Goal: Task Accomplishment & Management: Use online tool/utility

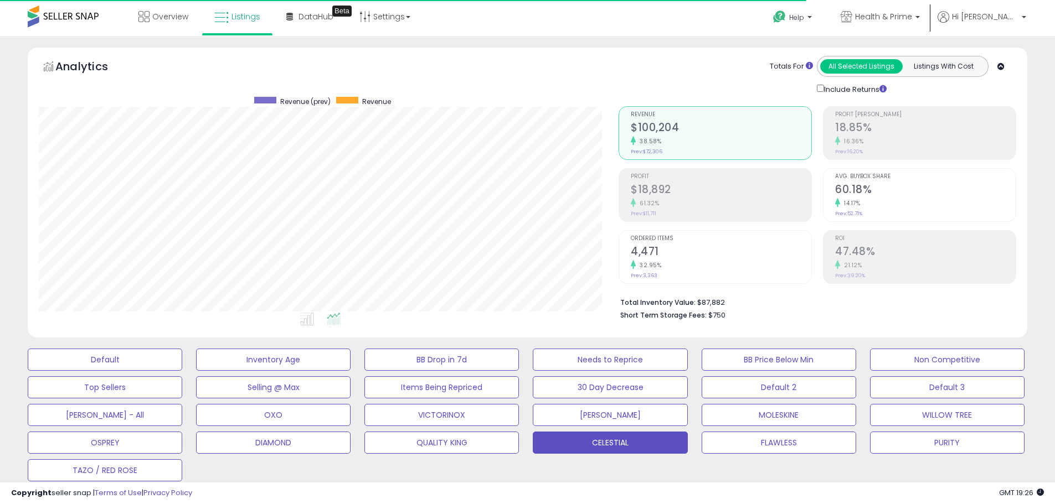
select select "**"
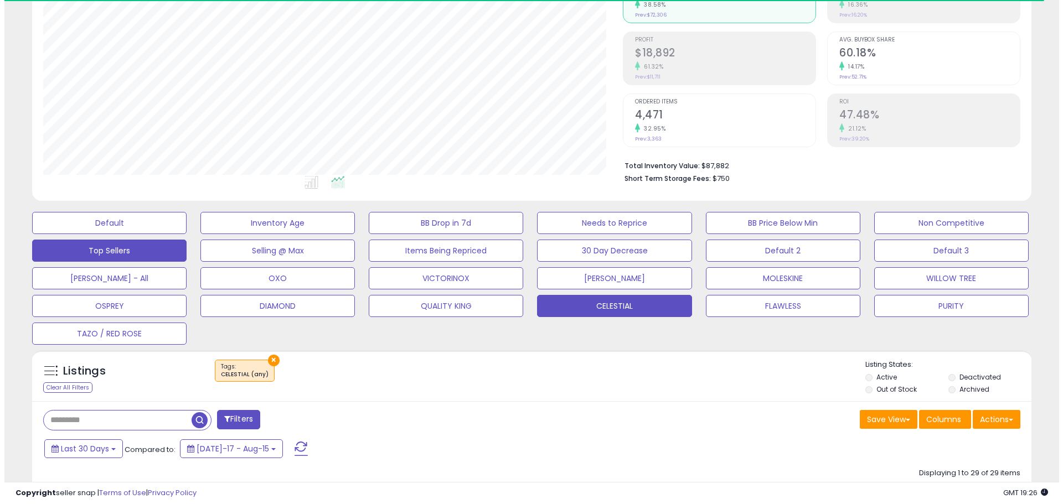
scroll to position [166, 0]
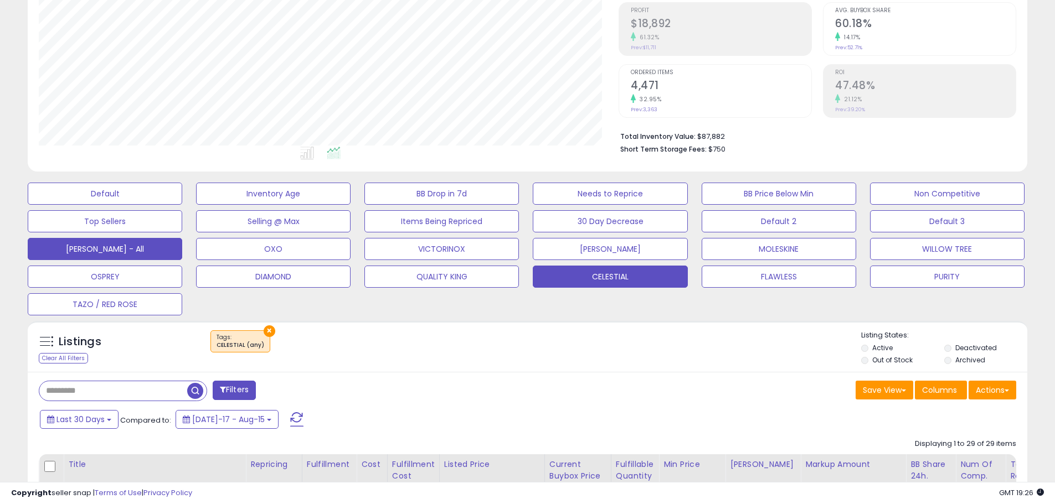
click at [135, 250] on button "[PERSON_NAME] - All" at bounding box center [105, 249] width 154 height 22
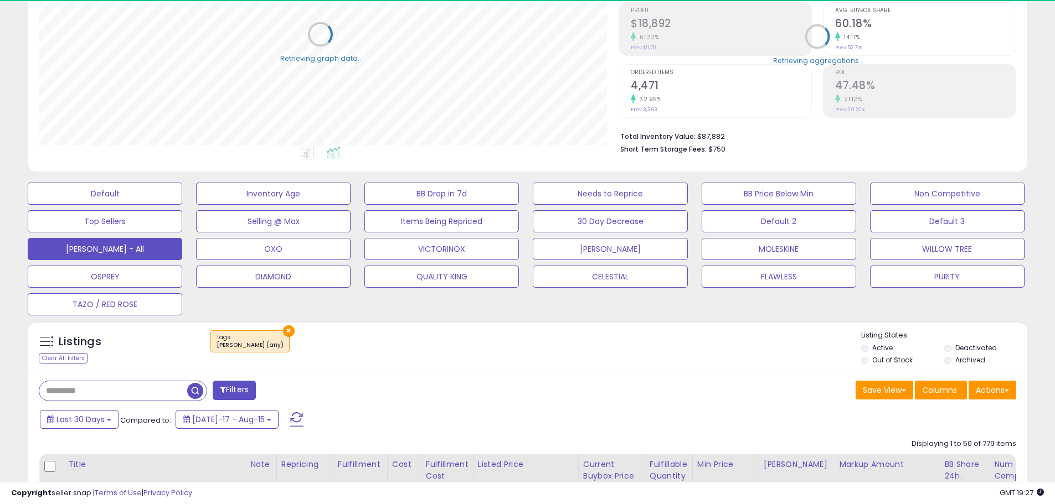
scroll to position [553400, 553048]
click at [157, 304] on button "TAZO / RED ROSE" at bounding box center [105, 304] width 154 height 22
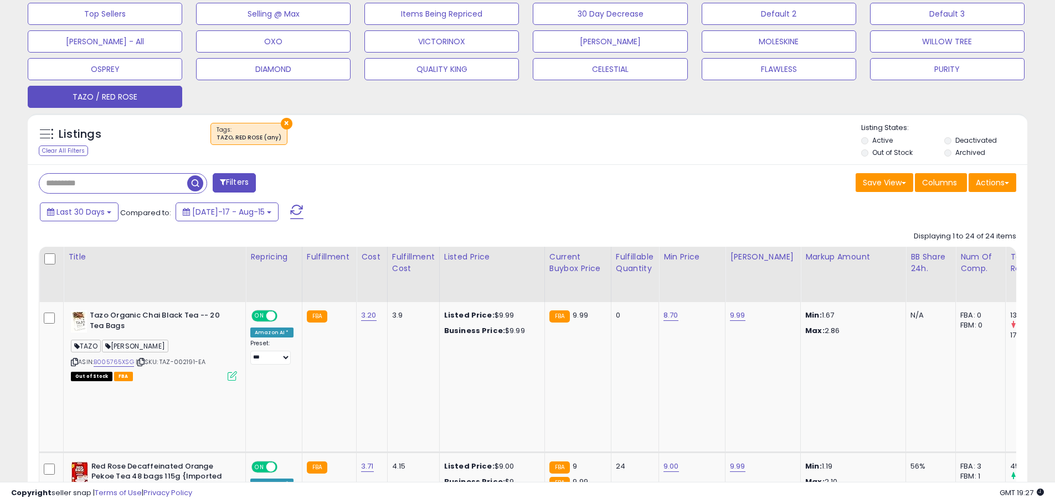
scroll to position [388, 0]
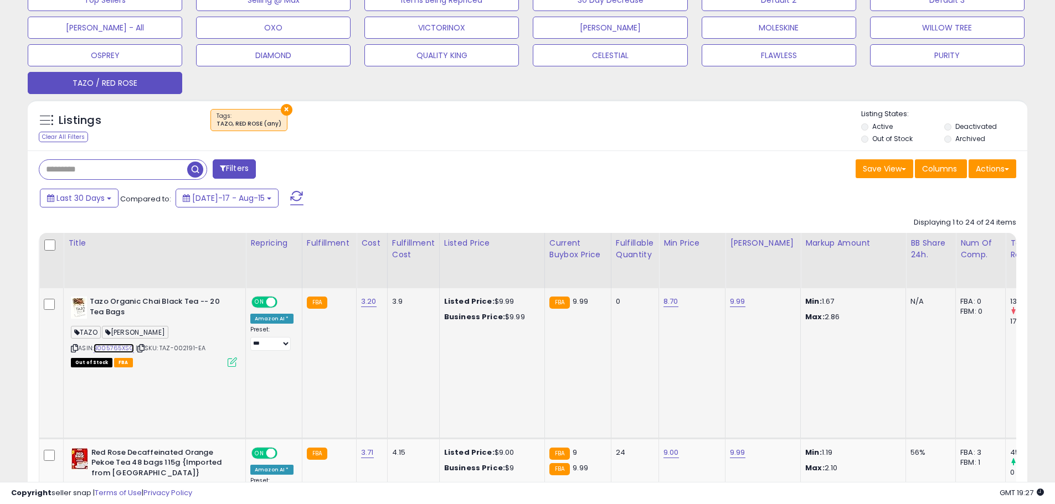
click at [113, 349] on link "B005765XSG" at bounding box center [114, 348] width 40 height 9
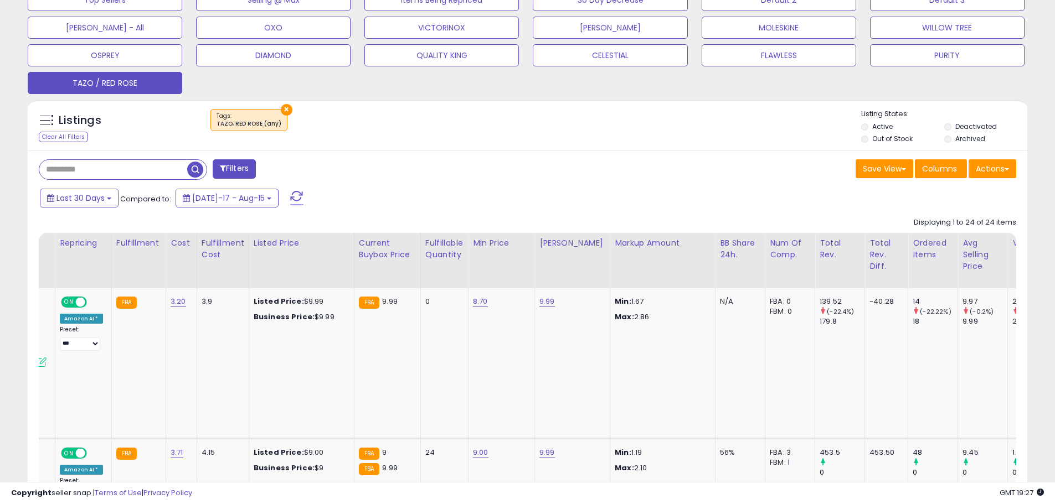
scroll to position [0, 0]
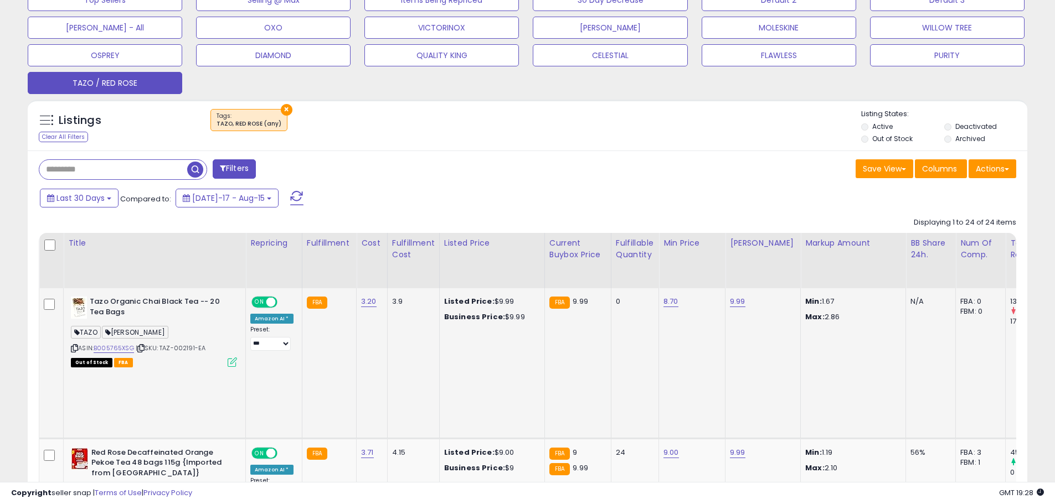
drag, startPoint x: 95, startPoint y: 345, endPoint x: 133, endPoint y: 345, distance: 38.2
click at [133, 345] on div "ASIN: B005765XSG | SKU: TAZ-002191-EA Out of Stock FBA" at bounding box center [154, 331] width 166 height 69
copy div "B005765XSG"
click at [194, 362] on div "Out of Stock FBA" at bounding box center [154, 362] width 166 height 8
drag, startPoint x: 163, startPoint y: 347, endPoint x: 197, endPoint y: 346, distance: 33.8
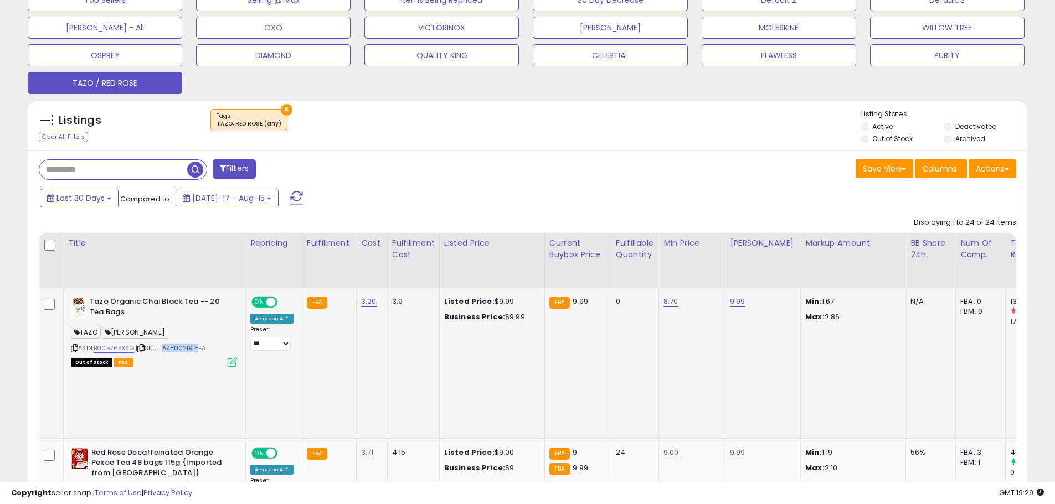
click at [197, 346] on span "| SKU: TAZ-002191-EA" at bounding box center [171, 348] width 70 height 9
copy span "TAZ-002191"
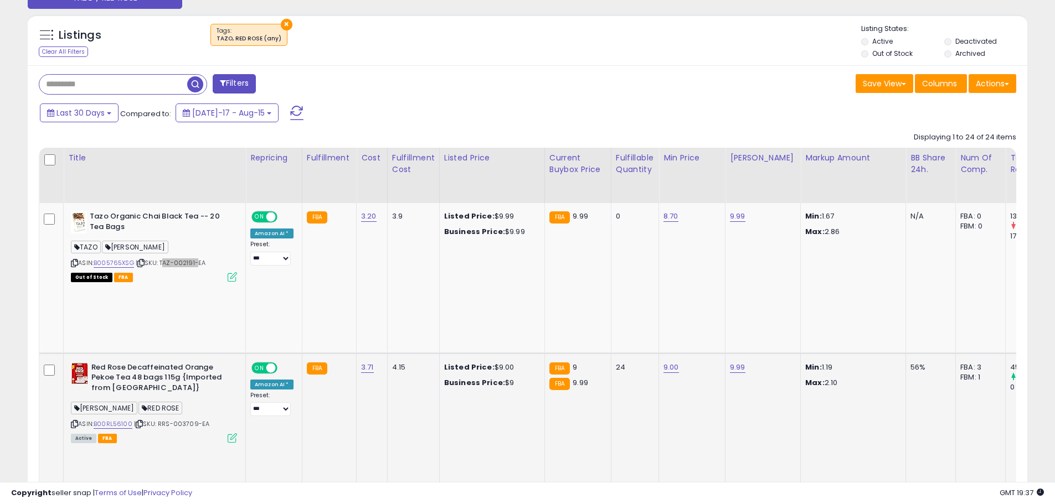
scroll to position [498, 0]
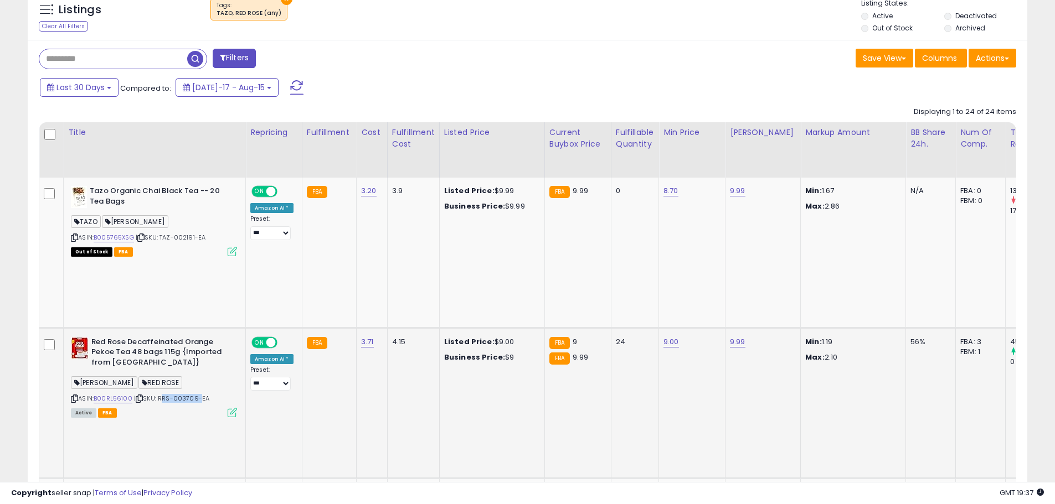
drag, startPoint x: 160, startPoint y: 334, endPoint x: 195, endPoint y: 333, distance: 35.4
click at [195, 394] on span "| SKU: RRS-003709-EA" at bounding box center [171, 398] width 75 height 9
copy span "RRS-003709"
click at [123, 394] on link "B00RL56100" at bounding box center [113, 398] width 39 height 9
drag, startPoint x: 96, startPoint y: 429, endPoint x: 131, endPoint y: 430, distance: 34.9
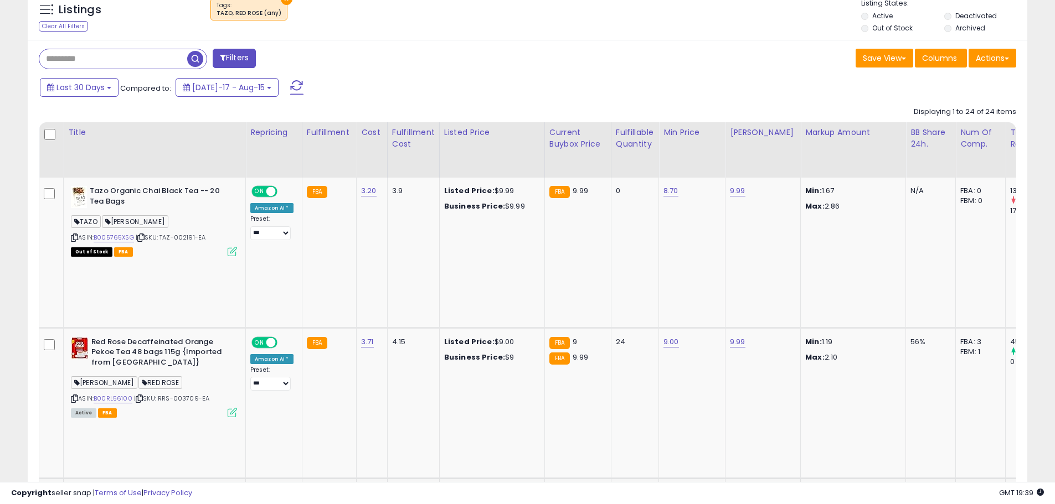
copy link "B01FKO5JLU"
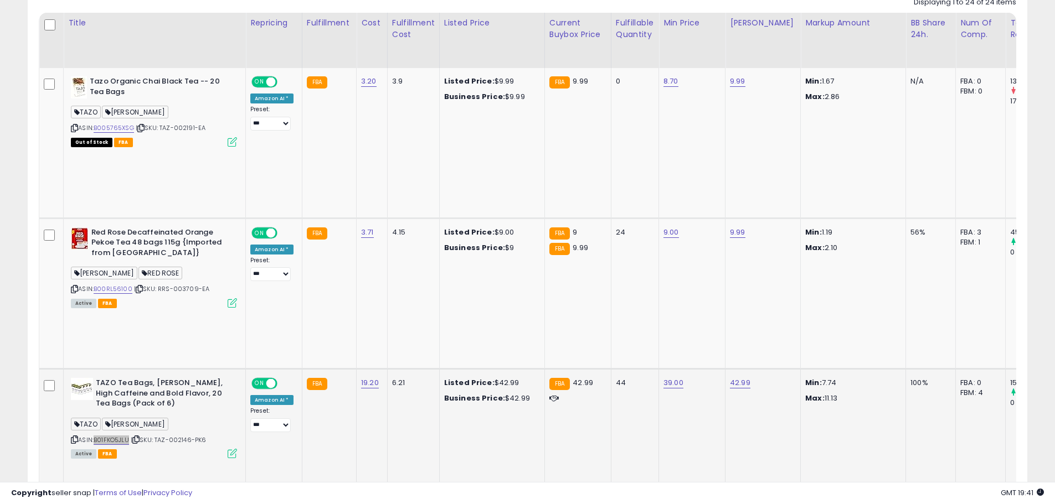
scroll to position [609, 0]
click at [118, 435] on link "B01FKO5JLU" at bounding box center [111, 439] width 35 height 9
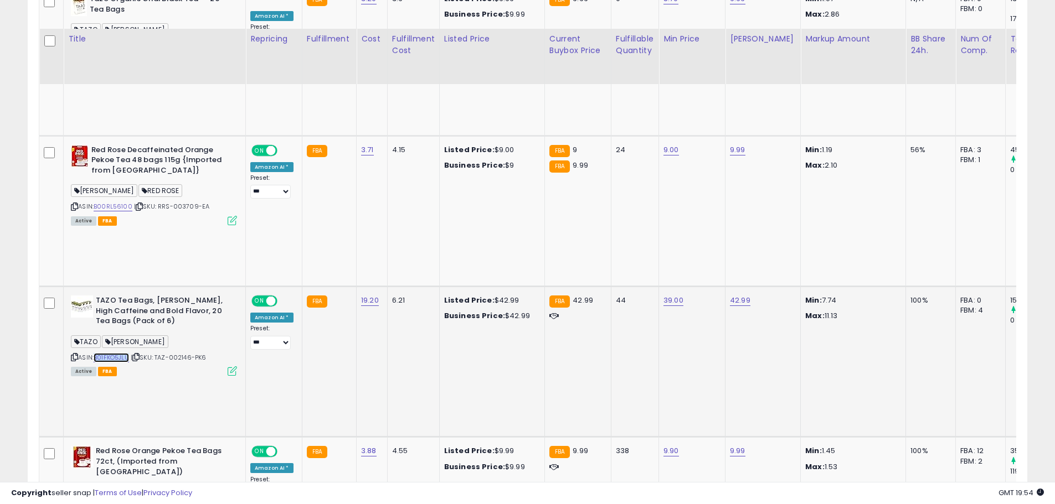
scroll to position [720, 0]
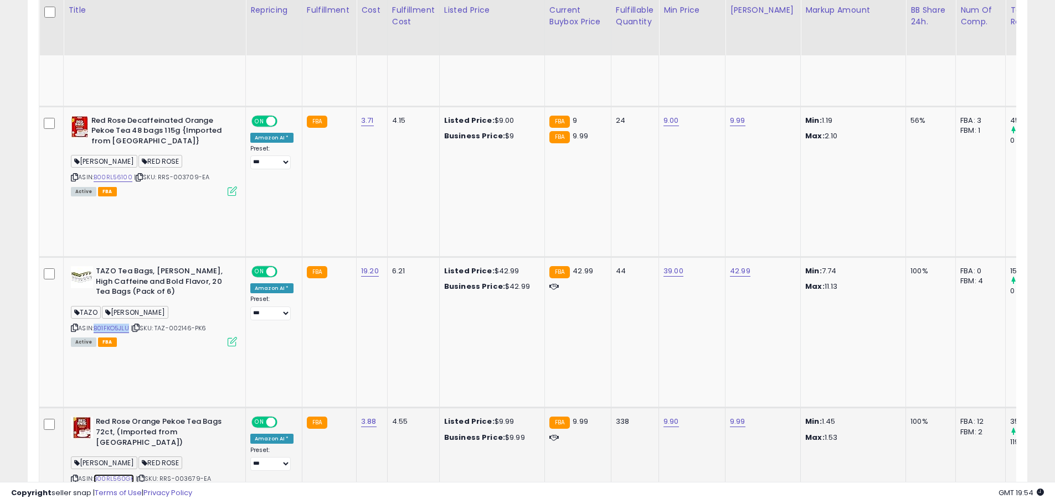
click at [129, 474] on link "B00RL560GK" at bounding box center [114, 478] width 40 height 9
drag, startPoint x: 96, startPoint y: 292, endPoint x: 132, endPoint y: 292, distance: 36.5
click at [132, 417] on div "ASIN: B00RL560GK | SKU: RRS-003679-EA Active FBA" at bounding box center [154, 456] width 166 height 79
copy link "B00RL560GK"
click at [143, 408] on td "Red Rose Orange Pekoe Tea Bags 72ct, (Imported from [GEOGRAPHIC_DATA]) [PERSON_…" at bounding box center [155, 483] width 182 height 151
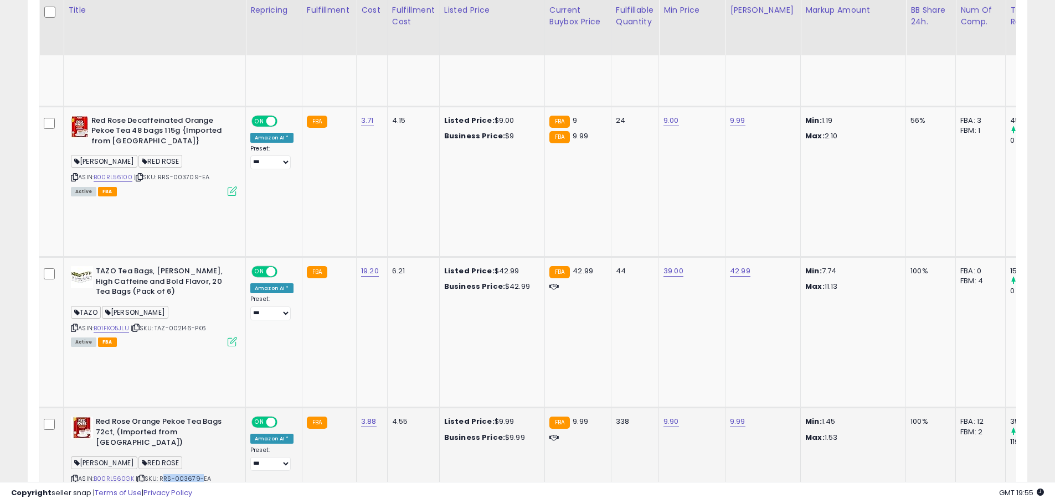
drag, startPoint x: 163, startPoint y: 293, endPoint x: 198, endPoint y: 292, distance: 35.4
click at [198, 474] on span "| SKU: RRS-003679-EA" at bounding box center [173, 478] width 75 height 9
copy span "RRS-003679"
drag, startPoint x: 96, startPoint y: 379, endPoint x: 132, endPoint y: 378, distance: 36.5
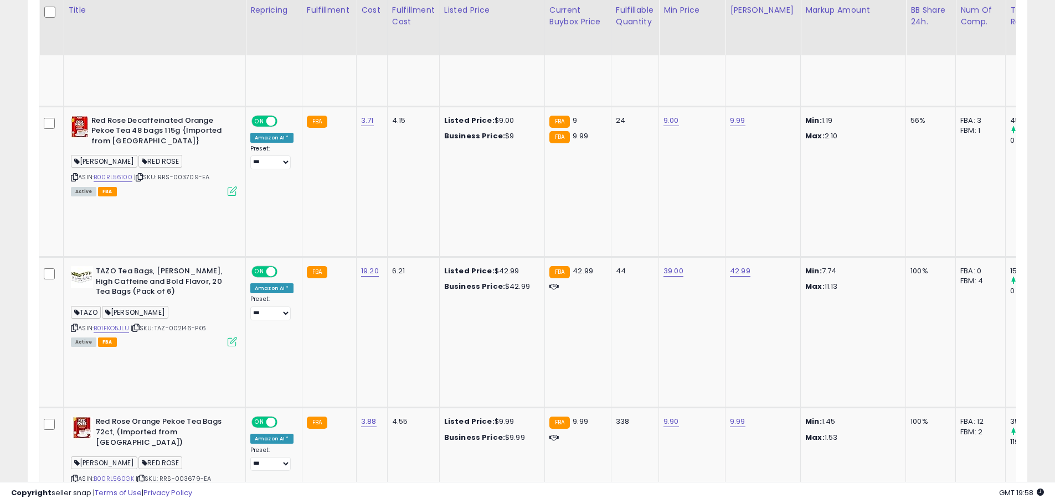
copy link "B000VK46FY"
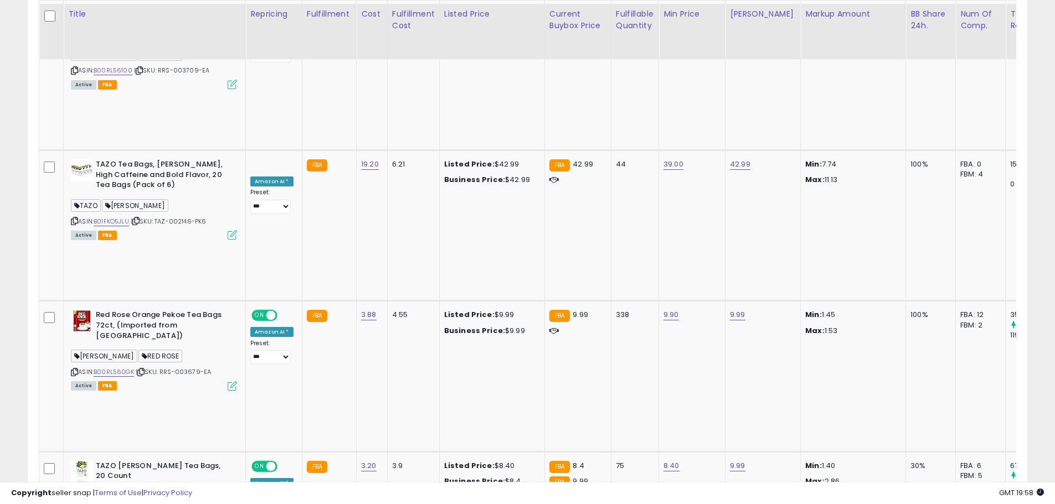
scroll to position [830, 0]
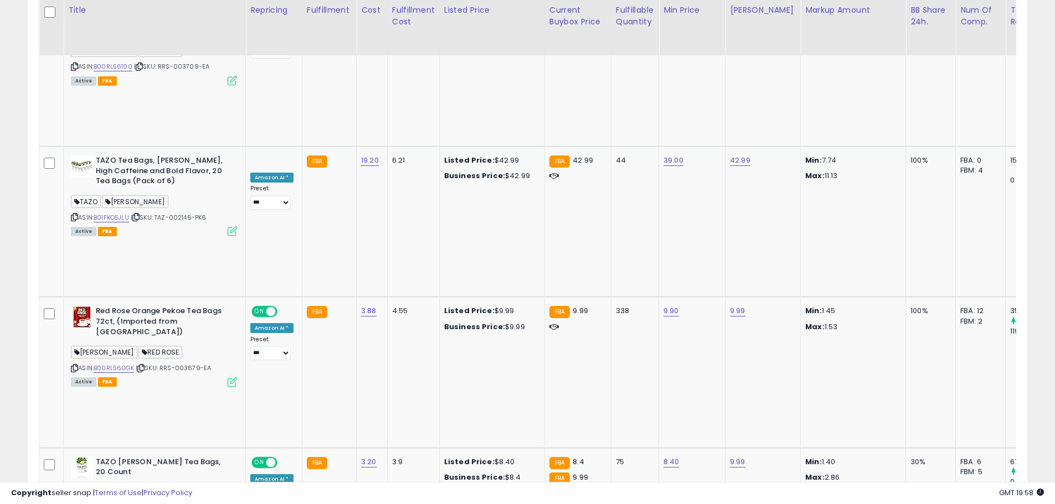
drag, startPoint x: 147, startPoint y: 268, endPoint x: 197, endPoint y: 269, distance: 49.3
click at [197, 504] on span "| SKU: TAZ-002214-EA" at bounding box center [170, 508] width 71 height 9
copy span "SKU: TAZ-002214"
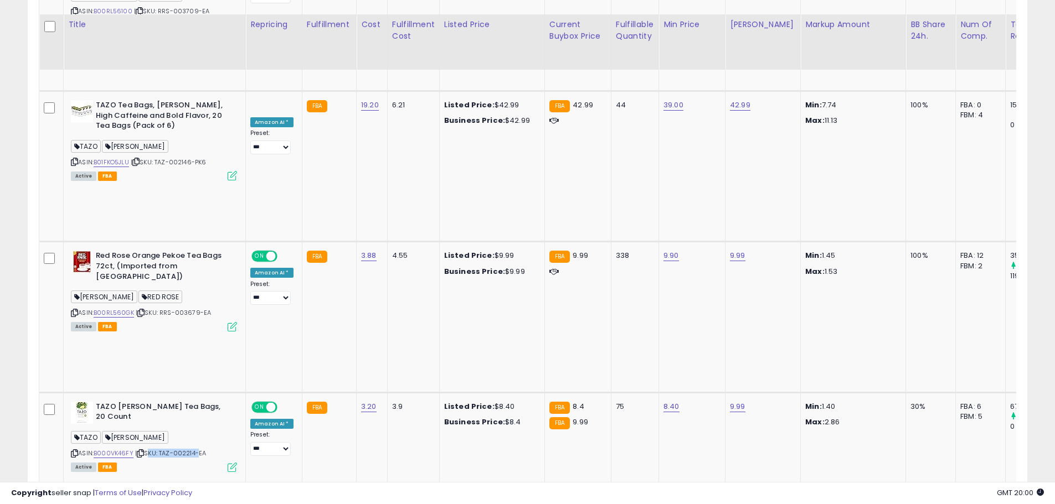
scroll to position [941, 0]
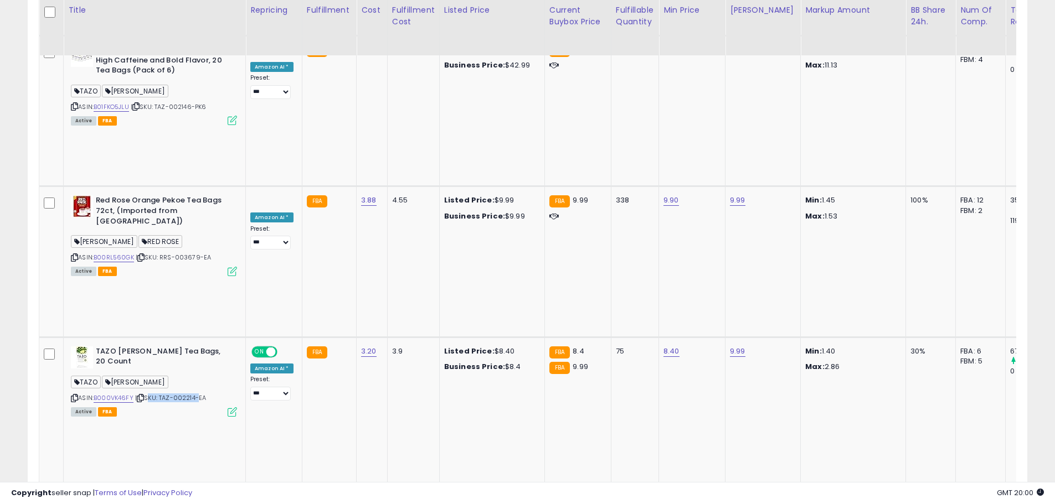
drag, startPoint x: 157, startPoint y: 338, endPoint x: 192, endPoint y: 338, distance: 34.9
copy span "TAZ-002160"
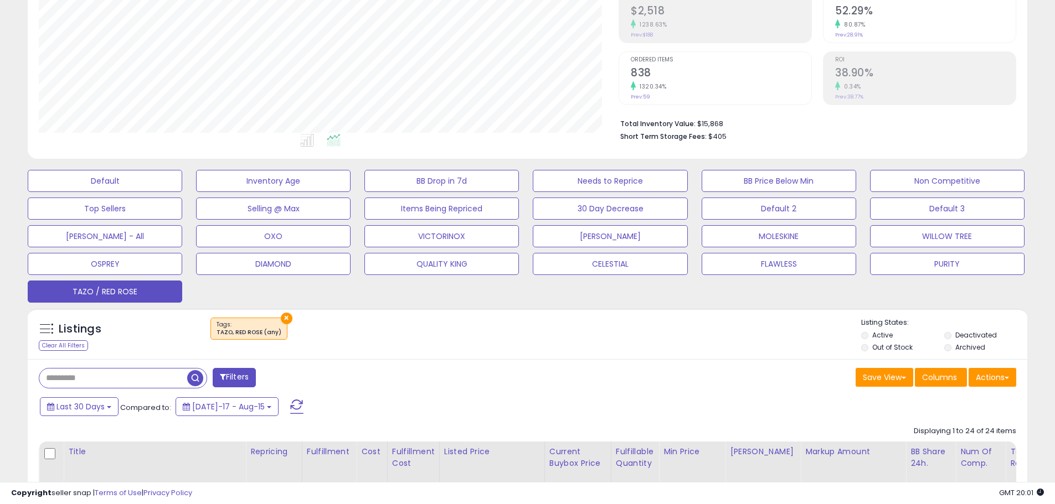
scroll to position [221, 0]
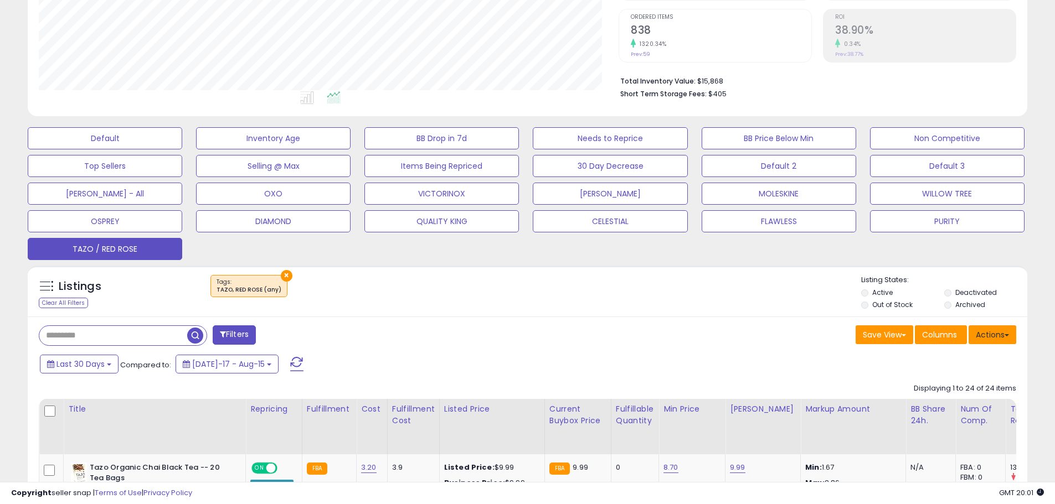
click at [999, 335] on button "Actions" at bounding box center [992, 335] width 48 height 19
click at [974, 404] on link "Export All Columns" at bounding box center [946, 405] width 121 height 17
